Goal: Information Seeking & Learning: Learn about a topic

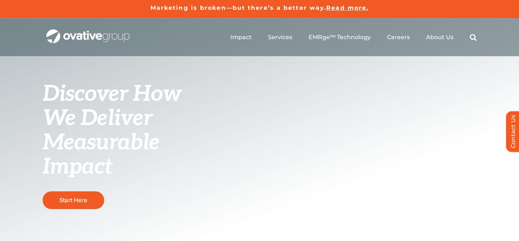
click at [351, 6] on span "Read more." at bounding box center [347, 7] width 42 height 7
click at [87, 201] on span "Start Here" at bounding box center [73, 199] width 28 height 7
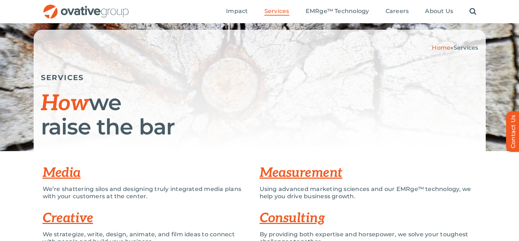
scroll to position [41, 0]
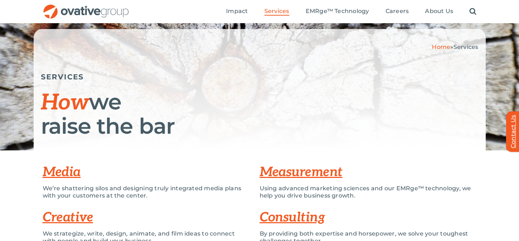
click at [511, 138] on link "Contact Us" at bounding box center [517, 131] width 22 height 41
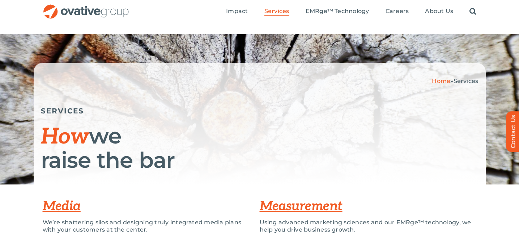
scroll to position [0, 0]
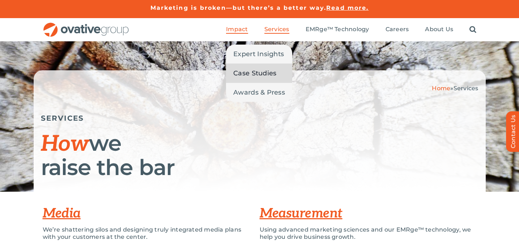
click at [249, 74] on span "Case Studies" at bounding box center [254, 73] width 43 height 10
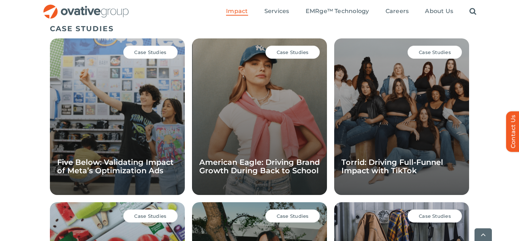
scroll to position [513, 0]
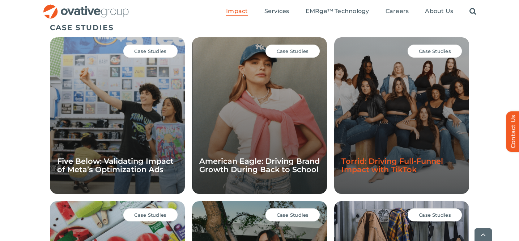
click at [396, 167] on link "Torrid: Driving Full-Funnel Impact with TikTok" at bounding box center [392, 164] width 102 height 17
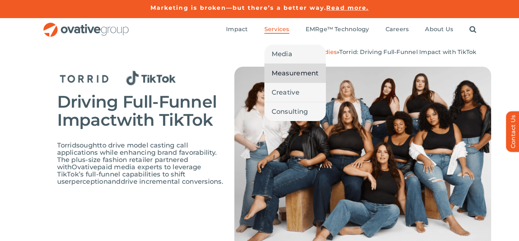
click at [286, 73] on span "Measurement" at bounding box center [295, 73] width 47 height 10
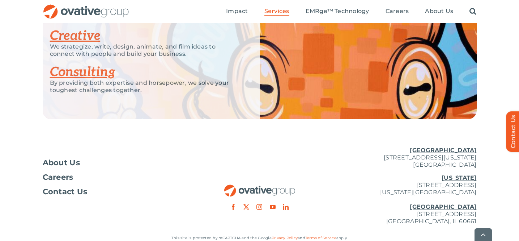
scroll to position [1498, 0]
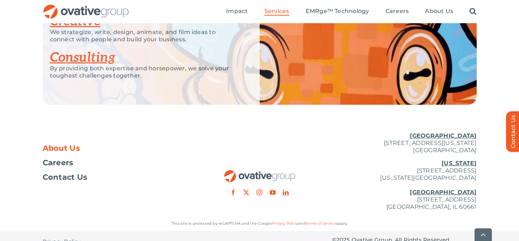
click at [57, 144] on span "About Us" at bounding box center [62, 147] width 38 height 7
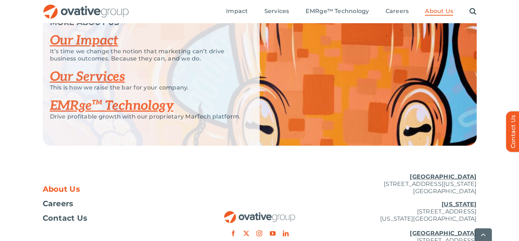
scroll to position [1547, 0]
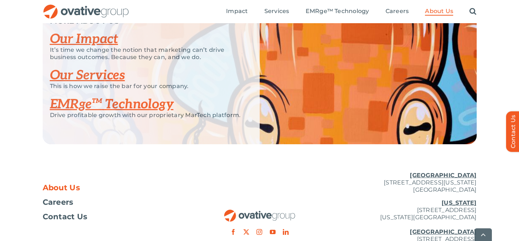
click at [102, 47] on link "Our Impact" at bounding box center [84, 39] width 68 height 16
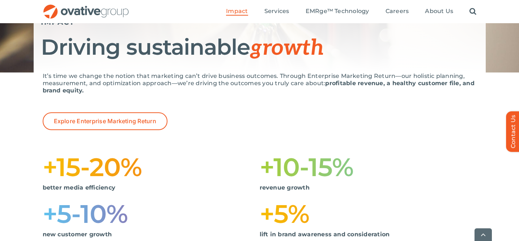
scroll to position [98, 0]
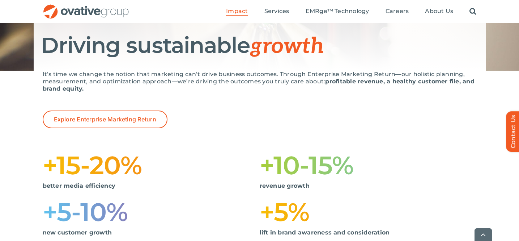
click at [9, 88] on div "It’s time we change the notion that marketing can’t drive business outcomes. Th…" at bounding box center [259, 168] width 519 height 194
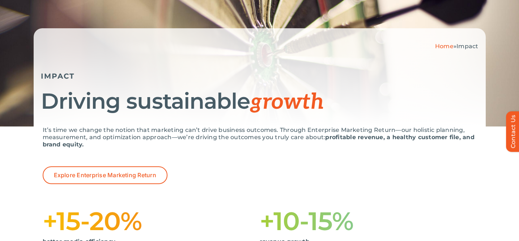
scroll to position [0, 0]
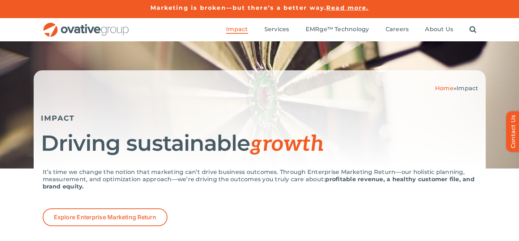
click at [72, 32] on img "OG_Full_horizontal_RGB" at bounding box center [86, 29] width 87 height 15
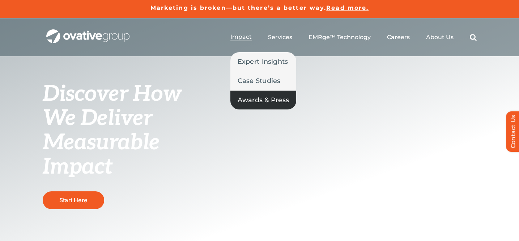
click at [253, 101] on span "Awards & Press" at bounding box center [264, 100] width 52 height 10
click at [246, 34] on span "Impact" at bounding box center [240, 36] width 21 height 7
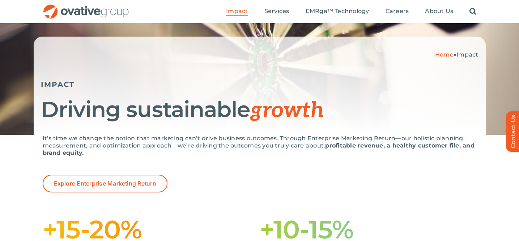
scroll to position [33, 0]
click at [403, 157] on div "It’s time we change the notion that marketing can’t drive business outcomes. Th…" at bounding box center [260, 155] width 434 height 40
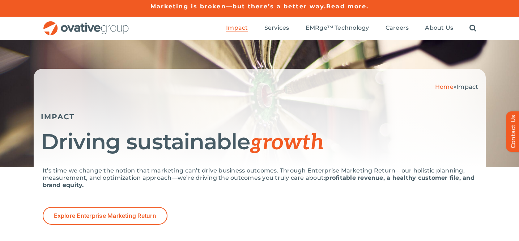
scroll to position [0, 0]
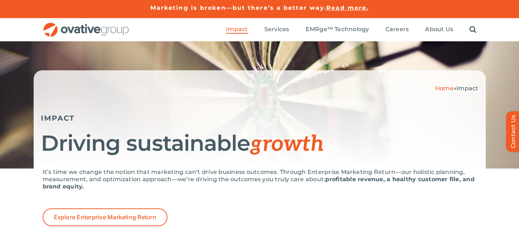
click at [81, 32] on img "OG_Full_horizontal_RGB" at bounding box center [86, 29] width 87 height 15
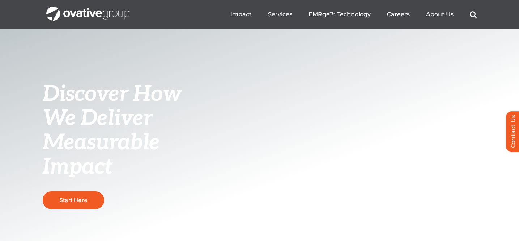
scroll to position [46, 0]
click at [72, 199] on span "Start Here" at bounding box center [73, 199] width 28 height 7
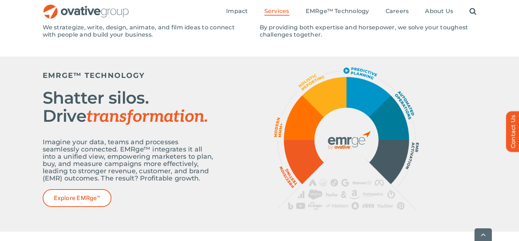
scroll to position [250, 0]
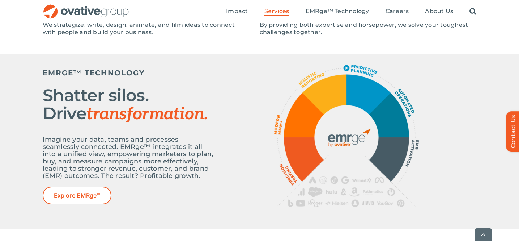
click at [346, 123] on img at bounding box center [346, 136] width 145 height 142
click at [352, 143] on img at bounding box center [346, 136] width 145 height 142
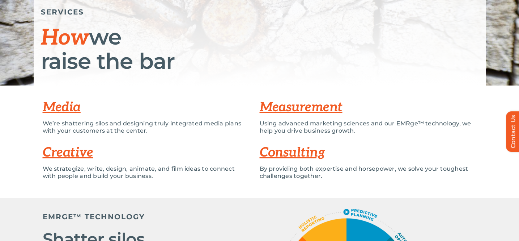
scroll to position [0, 0]
